Goal: Navigation & Orientation: Find specific page/section

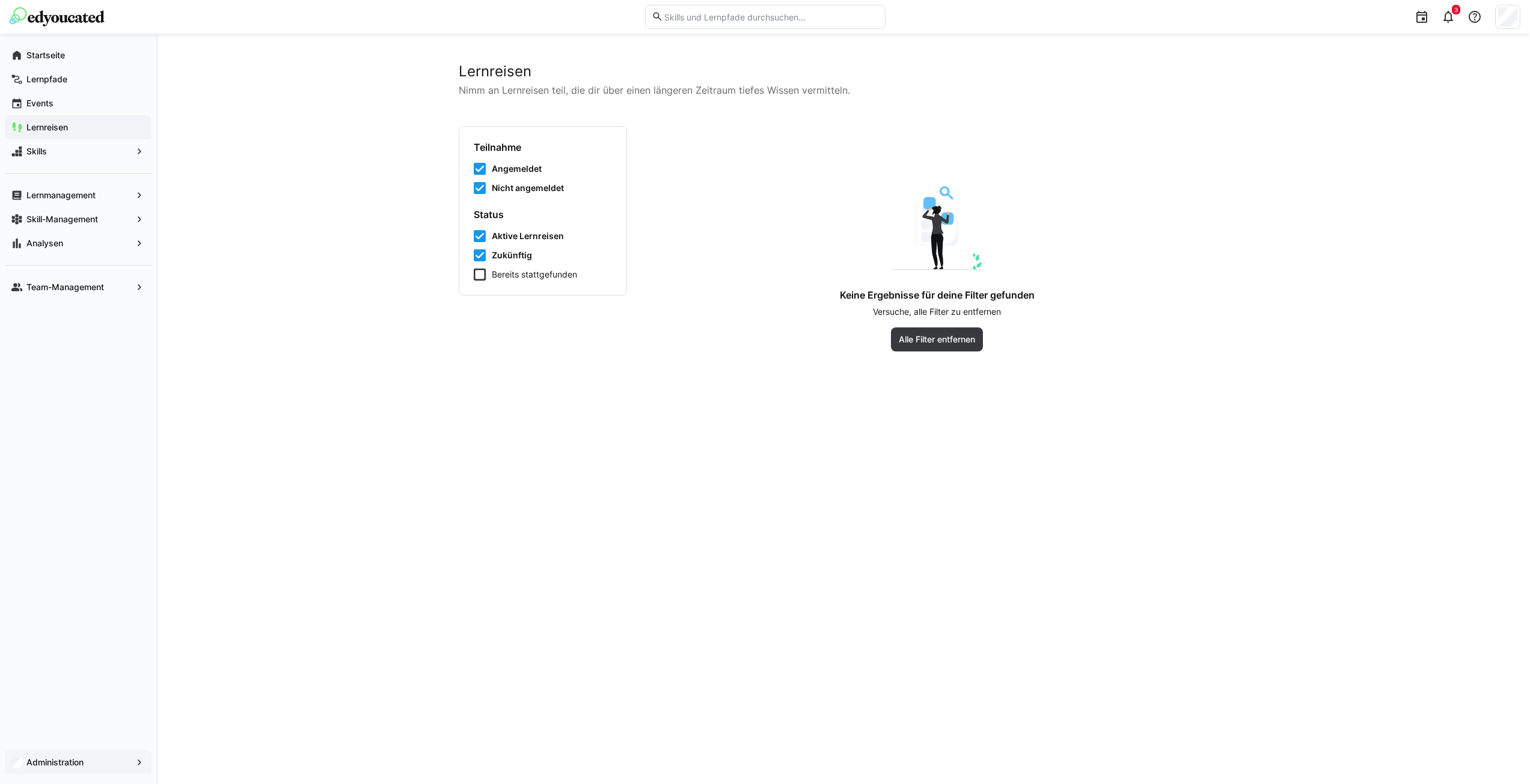
click at [0, 0] on app-navigation-label "Administration" at bounding box center [0, 0] width 0 height 0
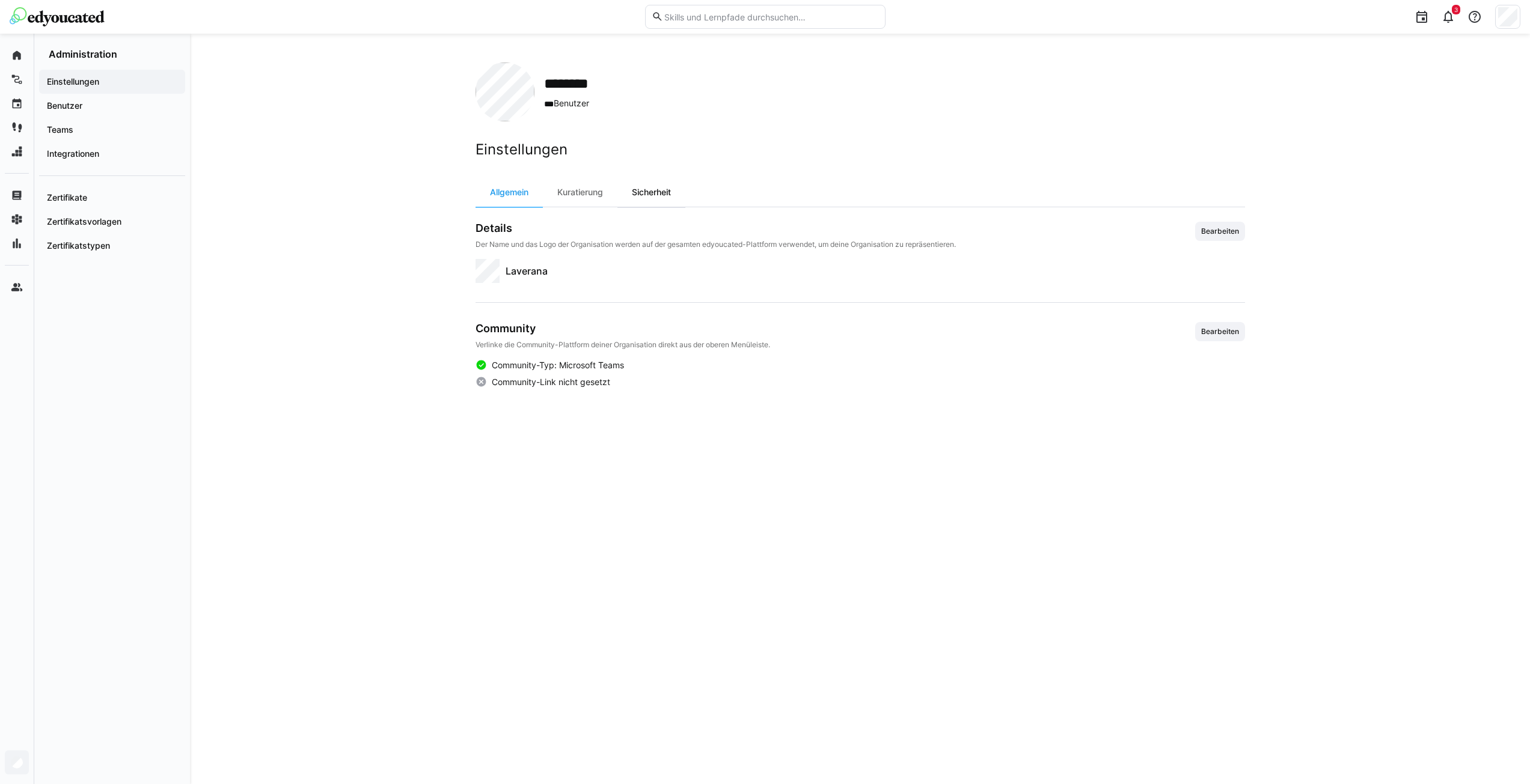
click at [634, 192] on div "Sicherheit" at bounding box center [651, 192] width 68 height 29
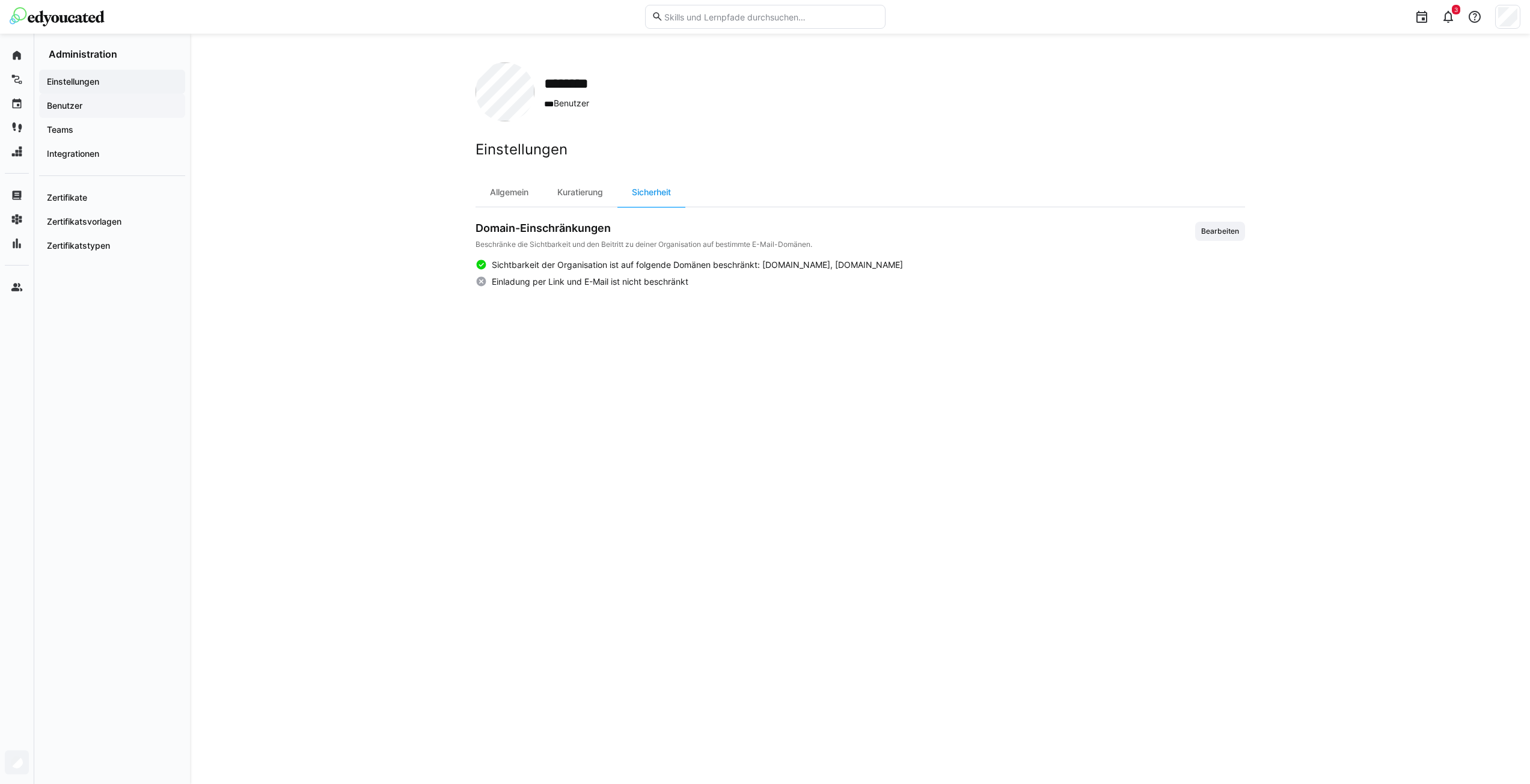
click at [83, 113] on div "Benutzer" at bounding box center [112, 106] width 146 height 24
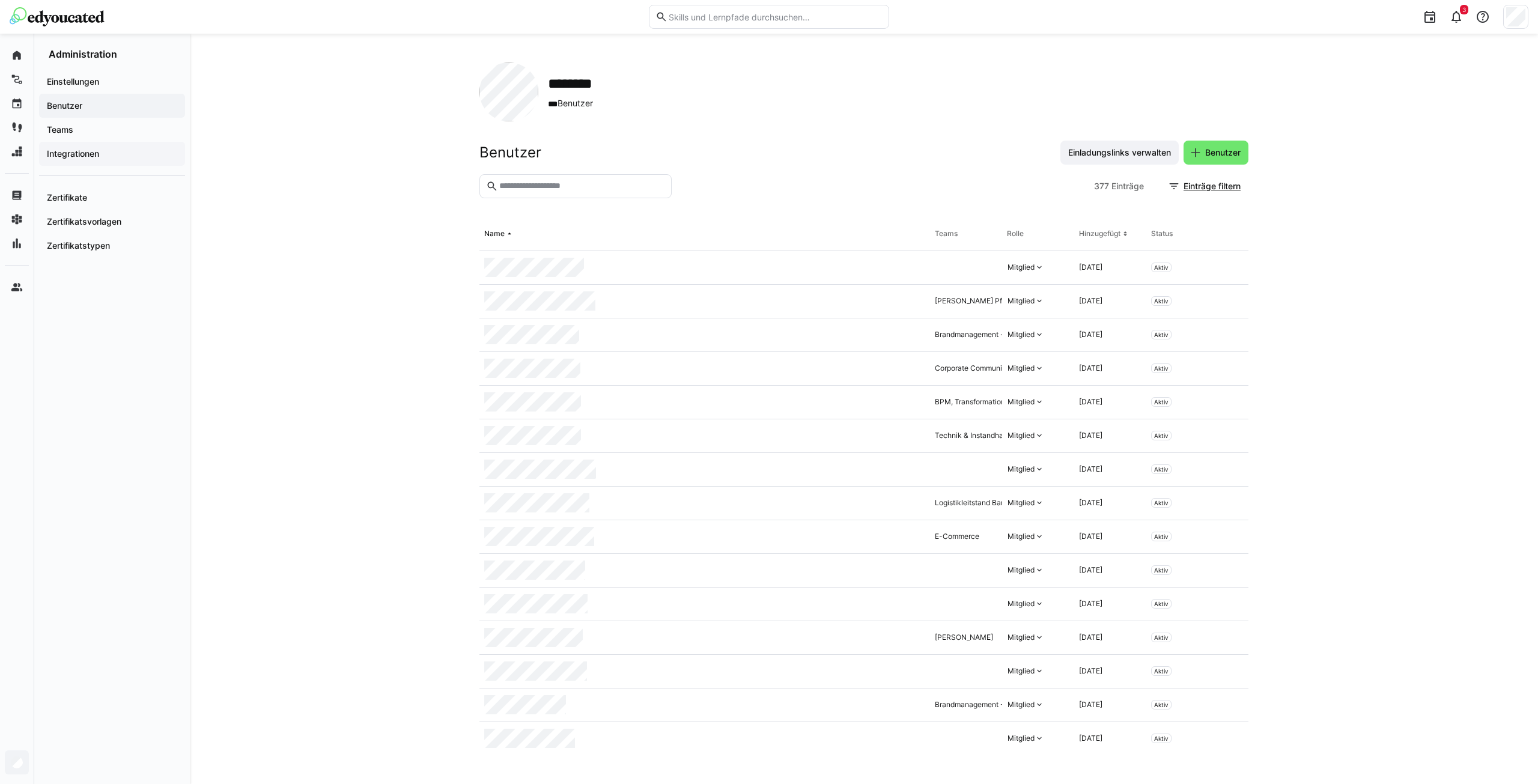
click at [86, 147] on span "Integrationen" at bounding box center [112, 153] width 134 height 12
